Goal: Find specific page/section: Find specific page/section

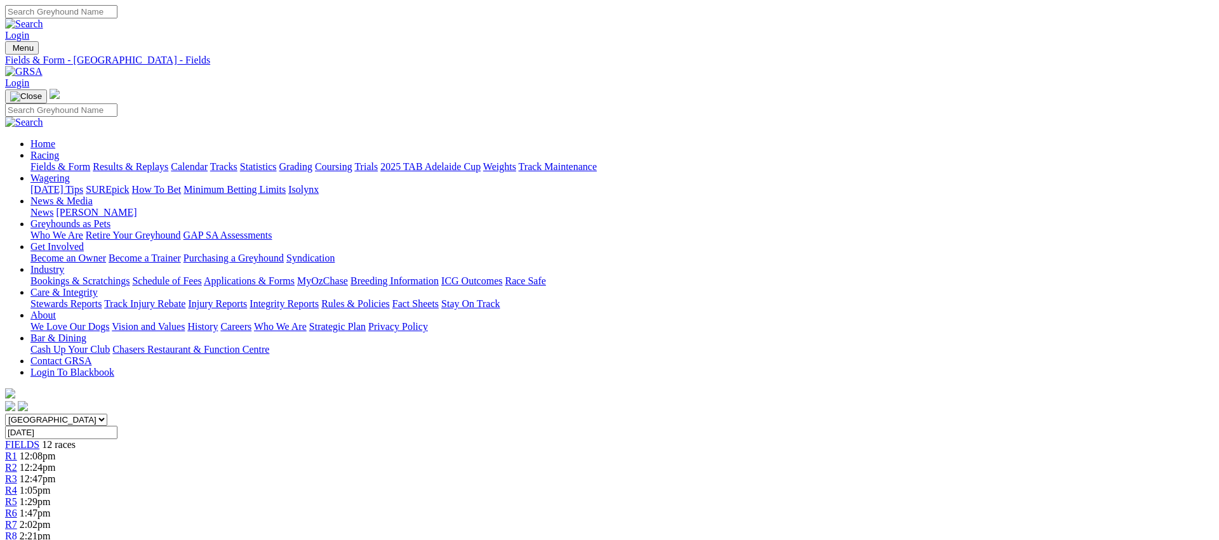
click at [90, 161] on link "Fields & Form" at bounding box center [60, 166] width 60 height 11
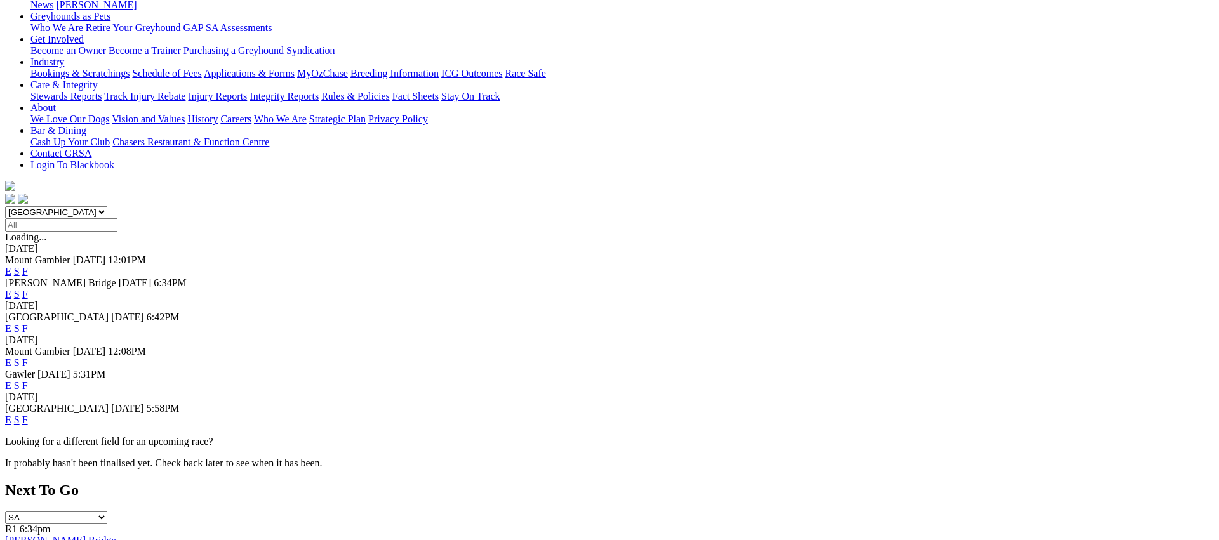
scroll to position [210, 0]
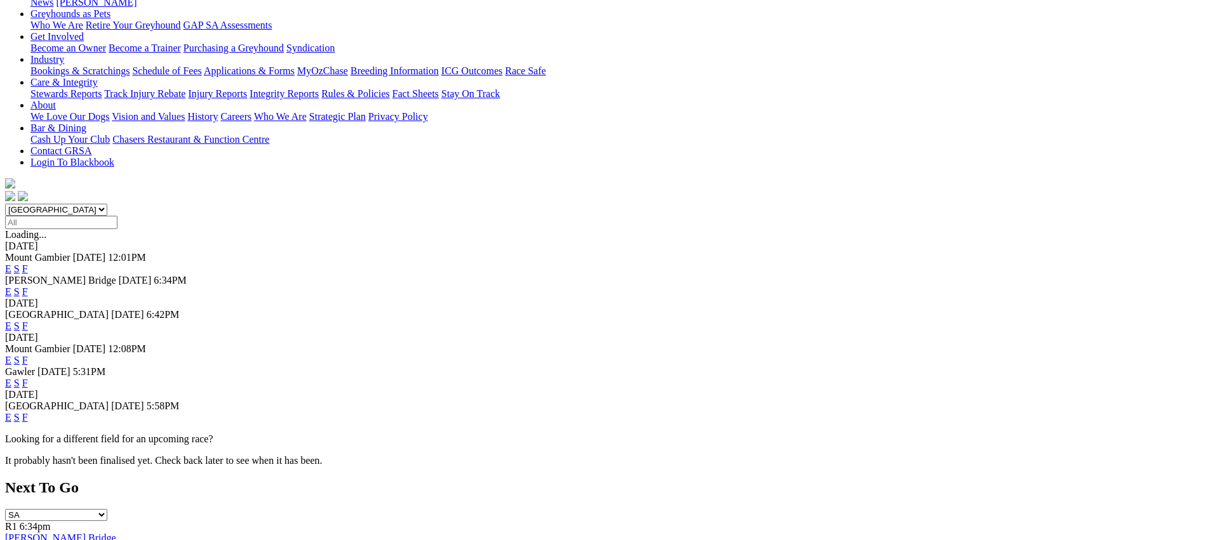
click at [28, 412] on link "F" at bounding box center [25, 417] width 6 height 11
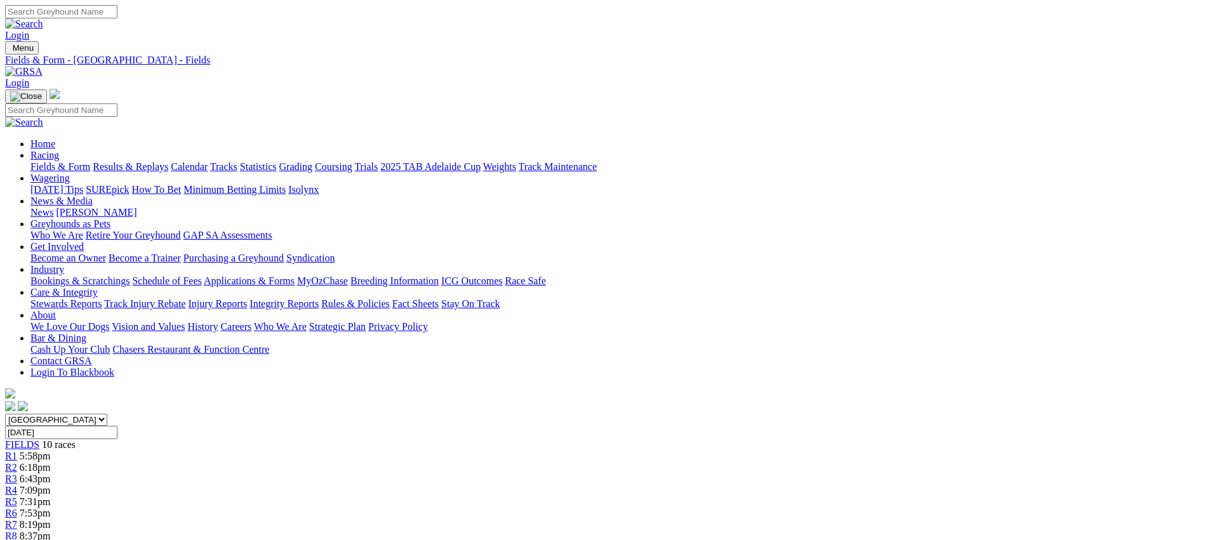
click at [90, 161] on link "Fields & Form" at bounding box center [60, 166] width 60 height 11
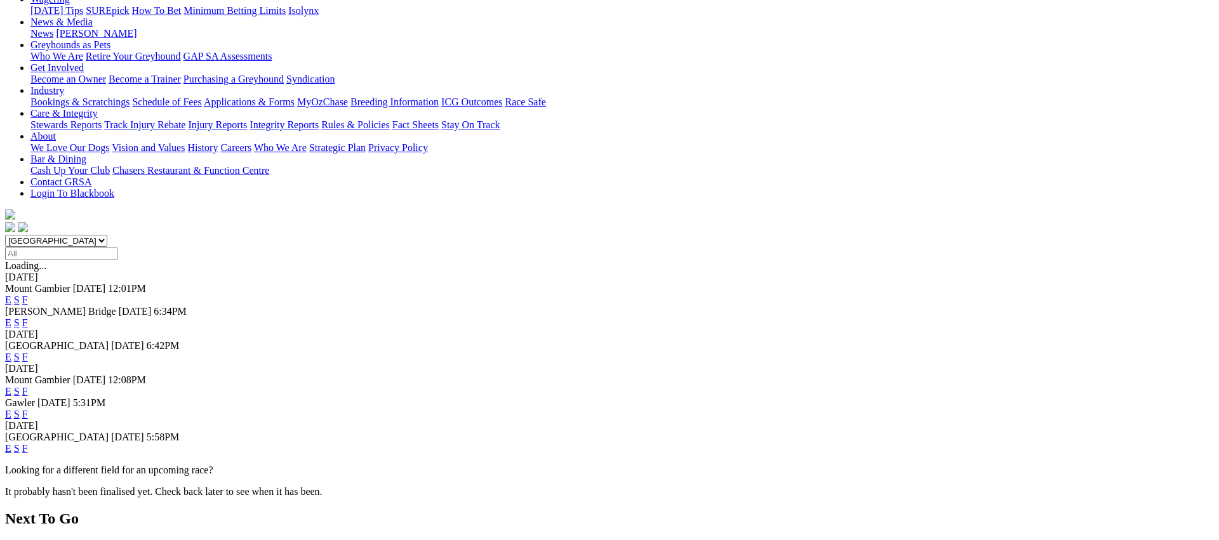
scroll to position [178, 0]
